Goal: Find specific page/section: Find specific page/section

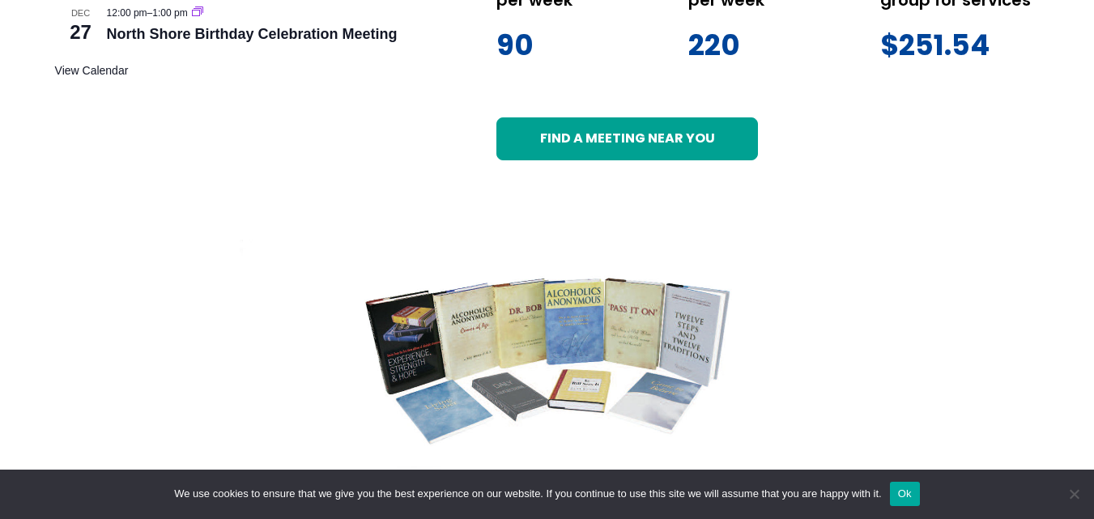
scroll to position [1231, 0]
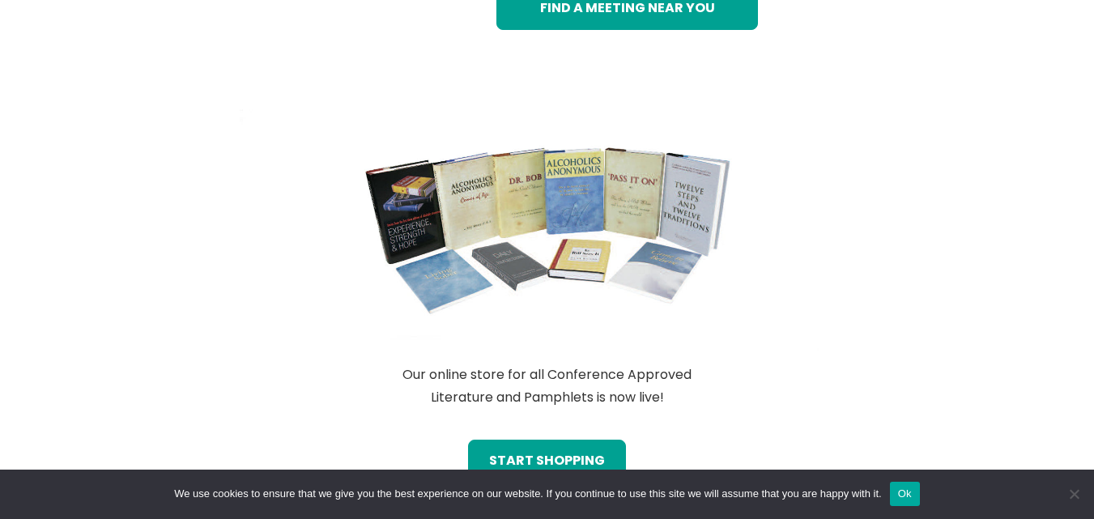
click at [907, 492] on button "Ok" at bounding box center [905, 494] width 30 height 24
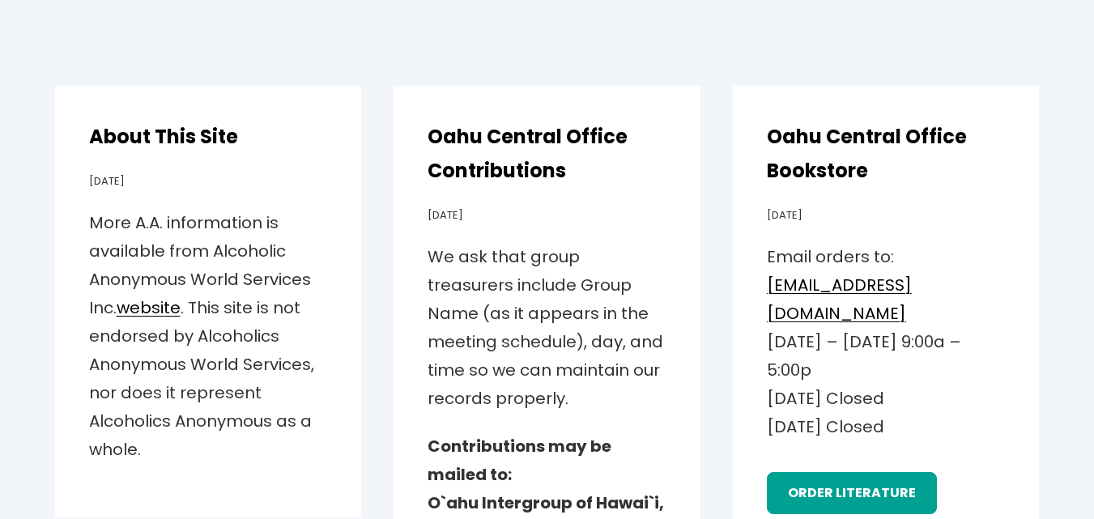
scroll to position [2813, 0]
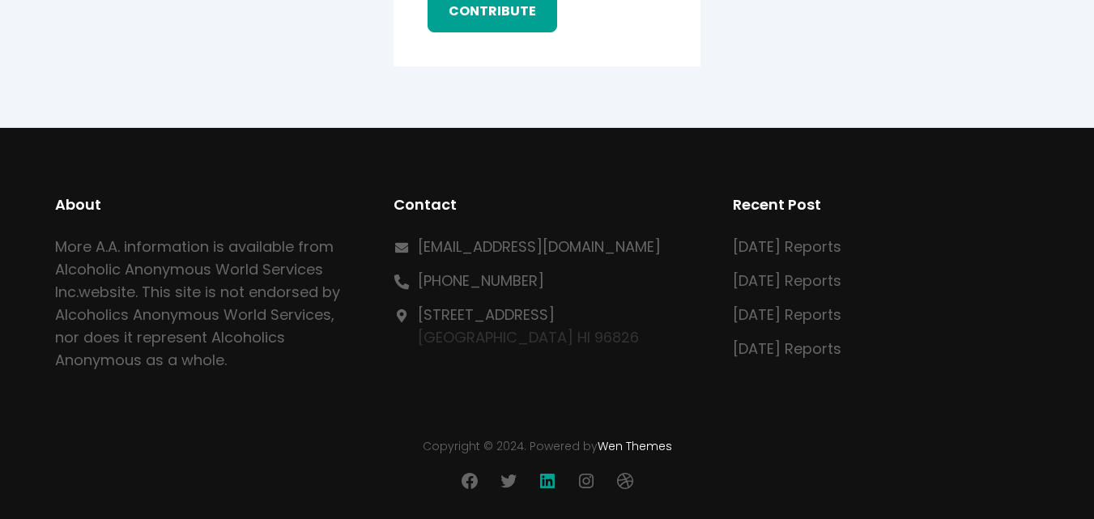
click at [552, 479] on icon at bounding box center [547, 481] width 15 height 15
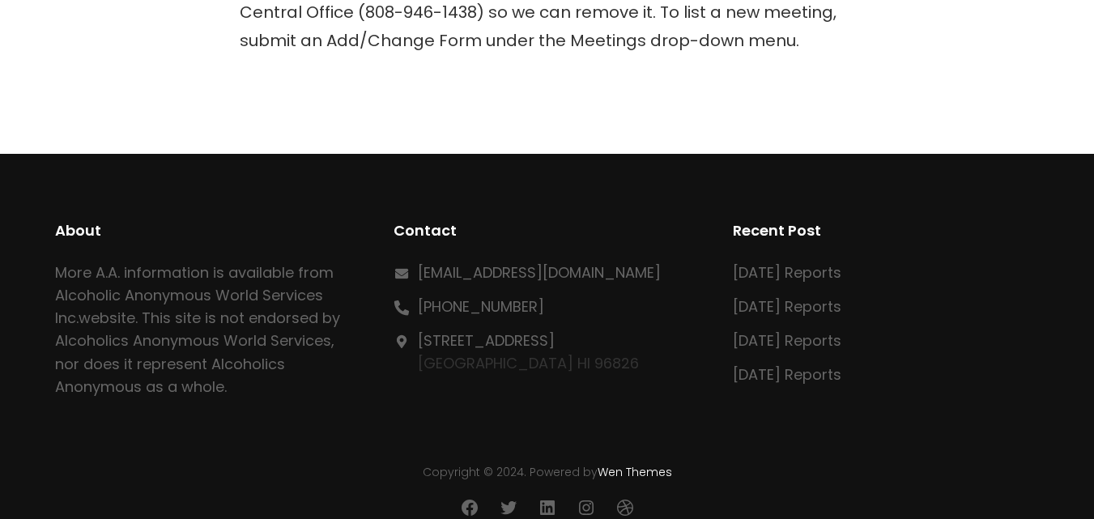
scroll to position [790, 0]
click at [544, 498] on icon at bounding box center [547, 507] width 19 height 19
